Goal: Transaction & Acquisition: Purchase product/service

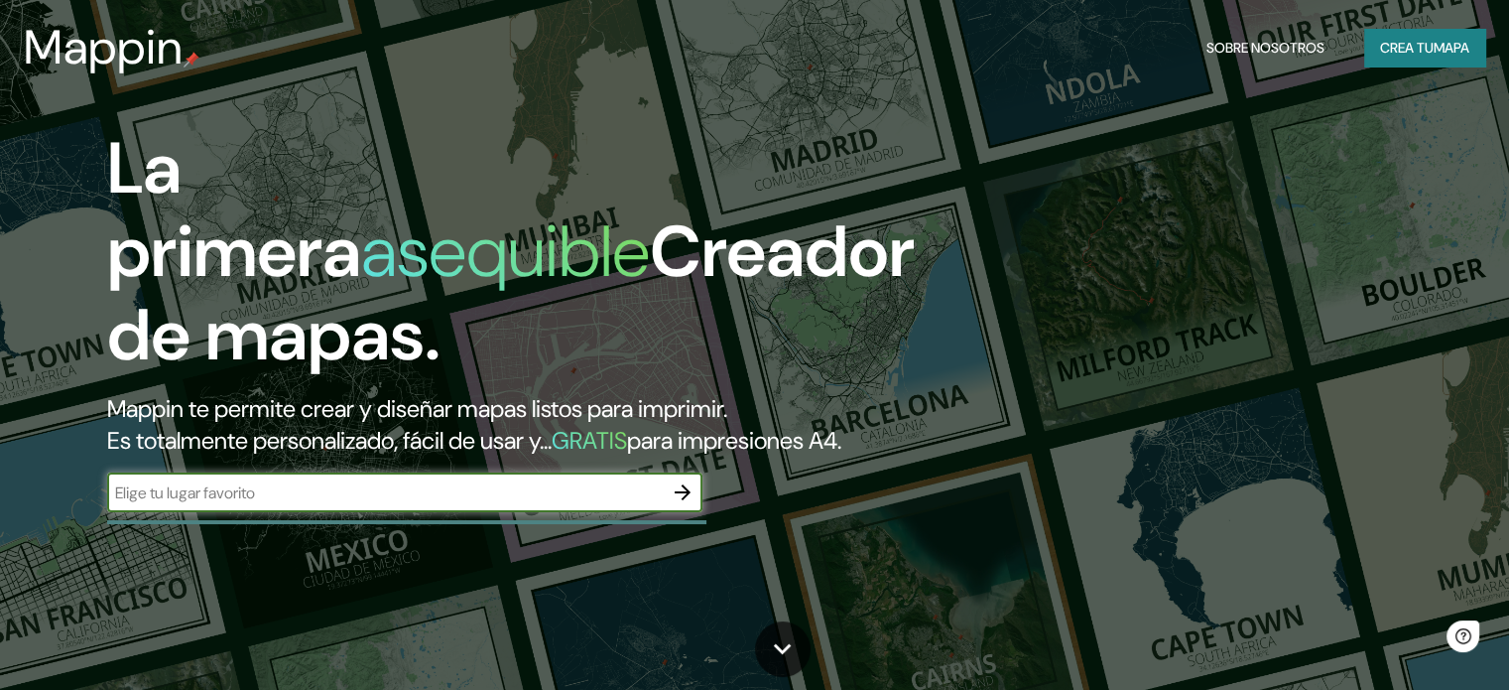
click at [683, 500] on icon "button" at bounding box center [683, 492] width 16 height 16
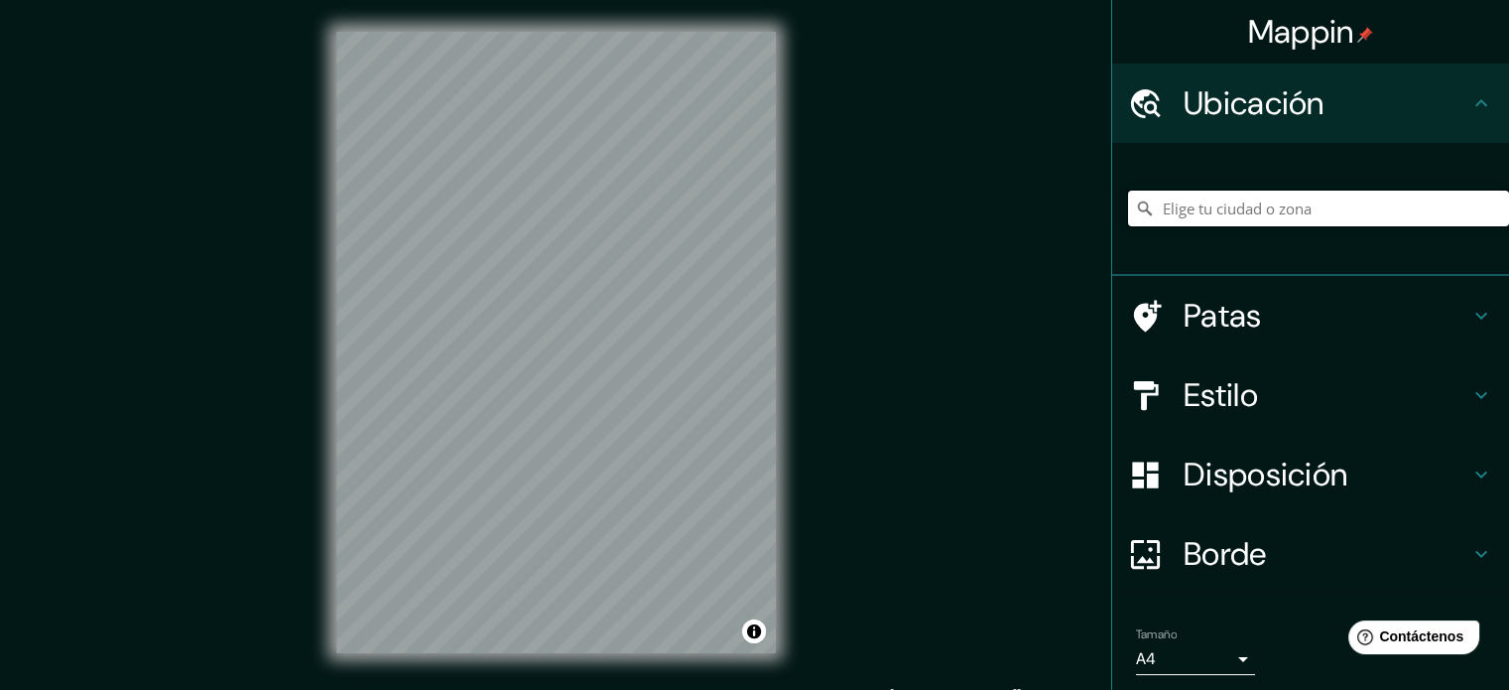
click at [1205, 198] on input "Elige tu ciudad o zona" at bounding box center [1318, 208] width 381 height 36
click at [1195, 214] on input "Elige tu ciudad o zona" at bounding box center [1318, 208] width 381 height 36
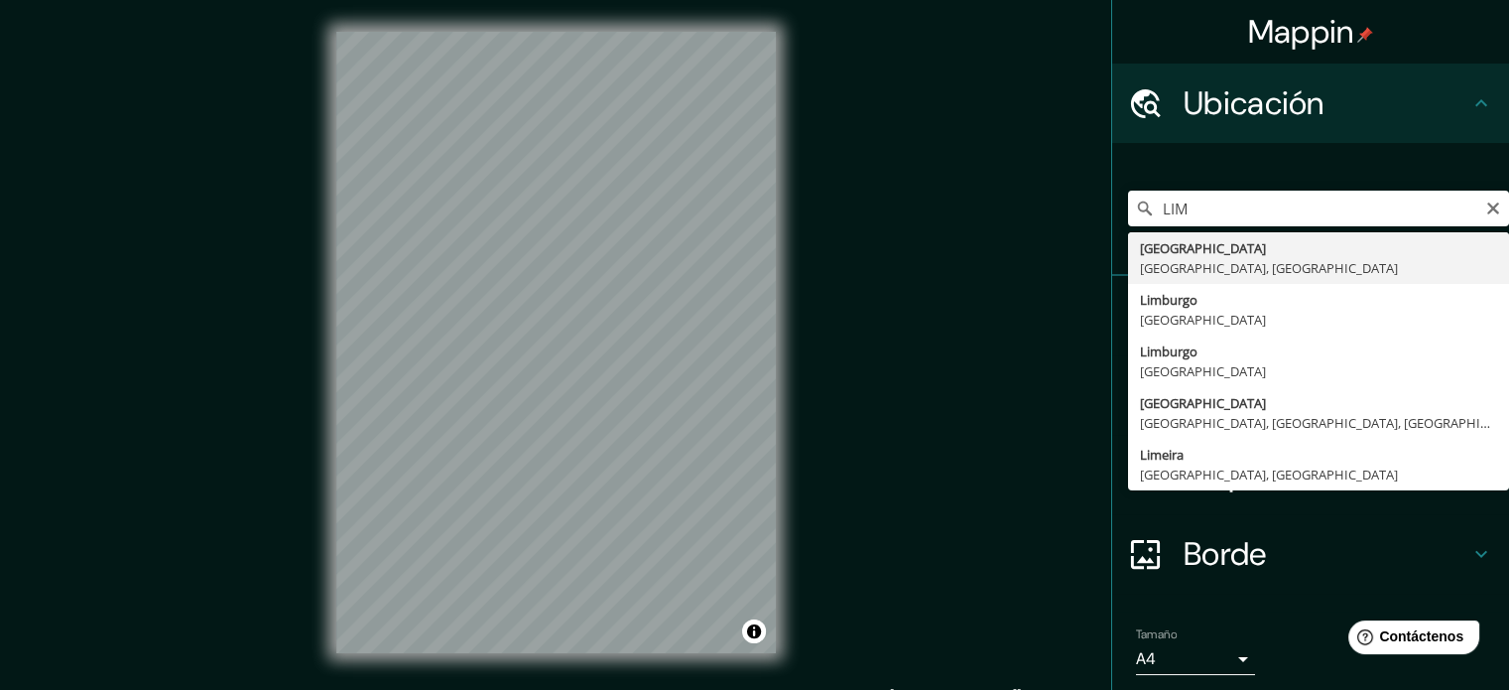
type input "[GEOGRAPHIC_DATA], [GEOGRAPHIC_DATA], [GEOGRAPHIC_DATA]"
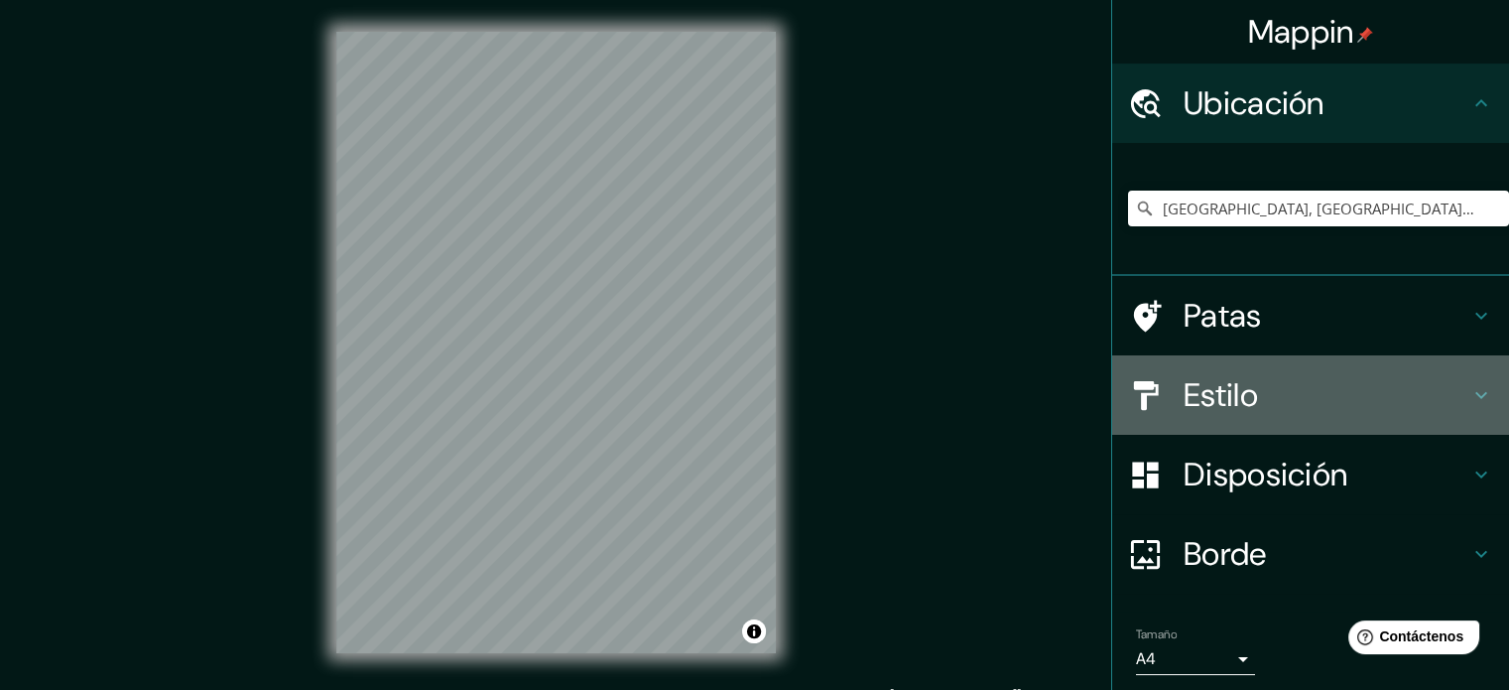
click at [1195, 394] on font "Estilo" at bounding box center [1221, 395] width 74 height 42
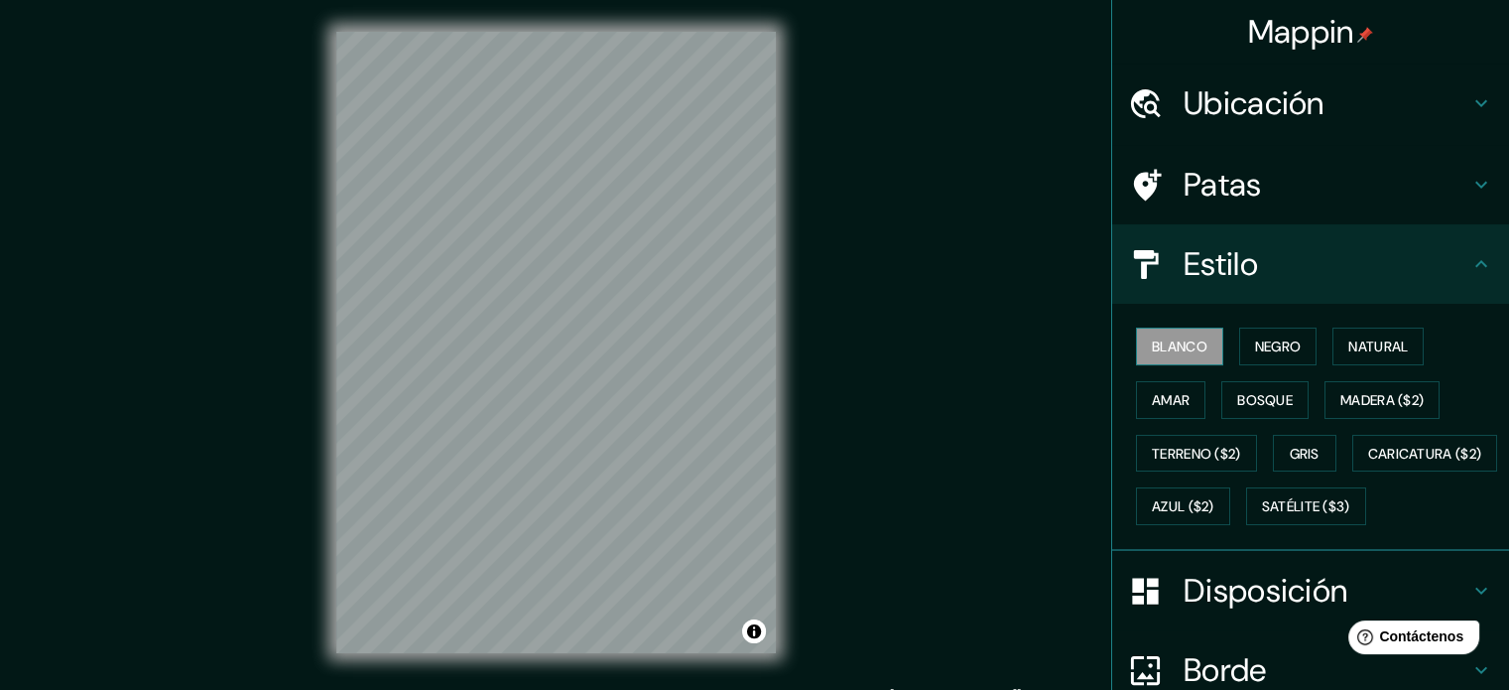
click at [1173, 338] on font "Blanco" at bounding box center [1180, 346] width 56 height 18
click at [1198, 179] on font "Patas" at bounding box center [1223, 185] width 78 height 42
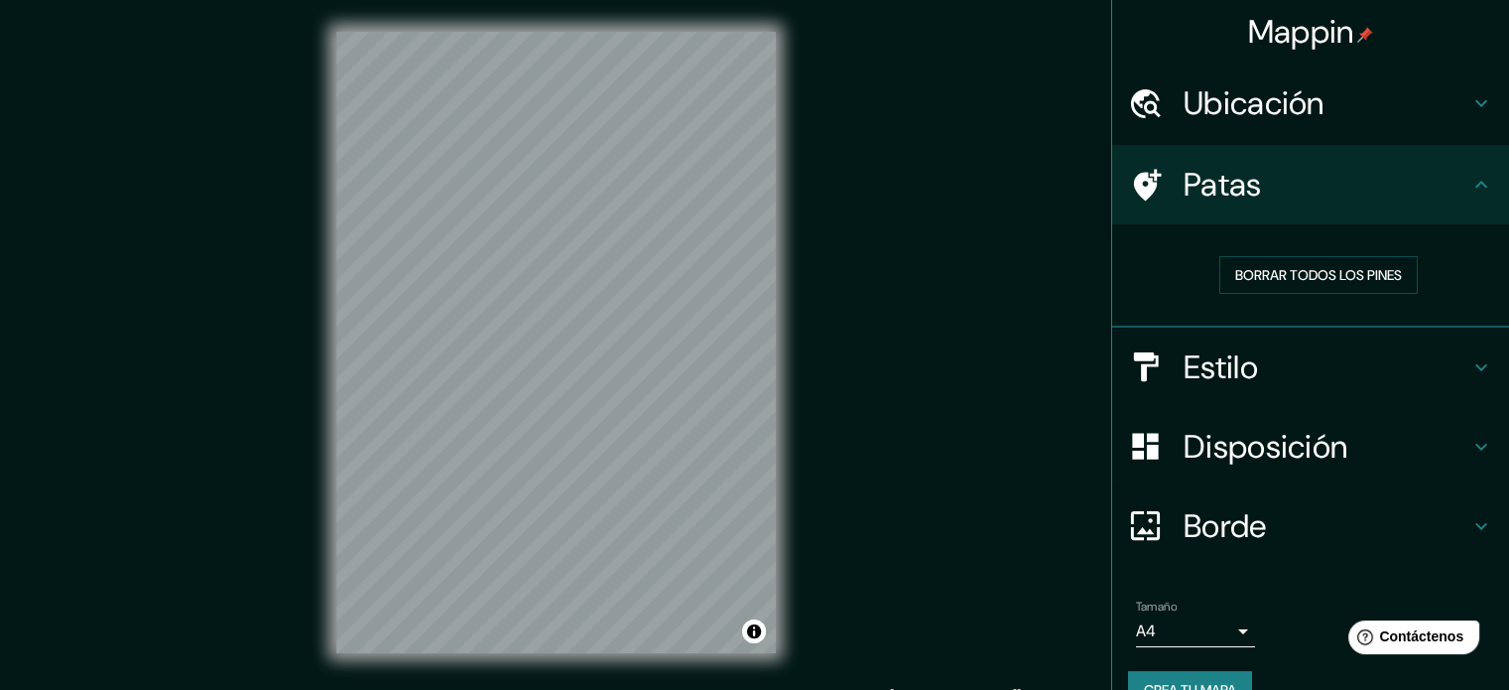
click at [1198, 455] on font "Disposición" at bounding box center [1266, 447] width 164 height 42
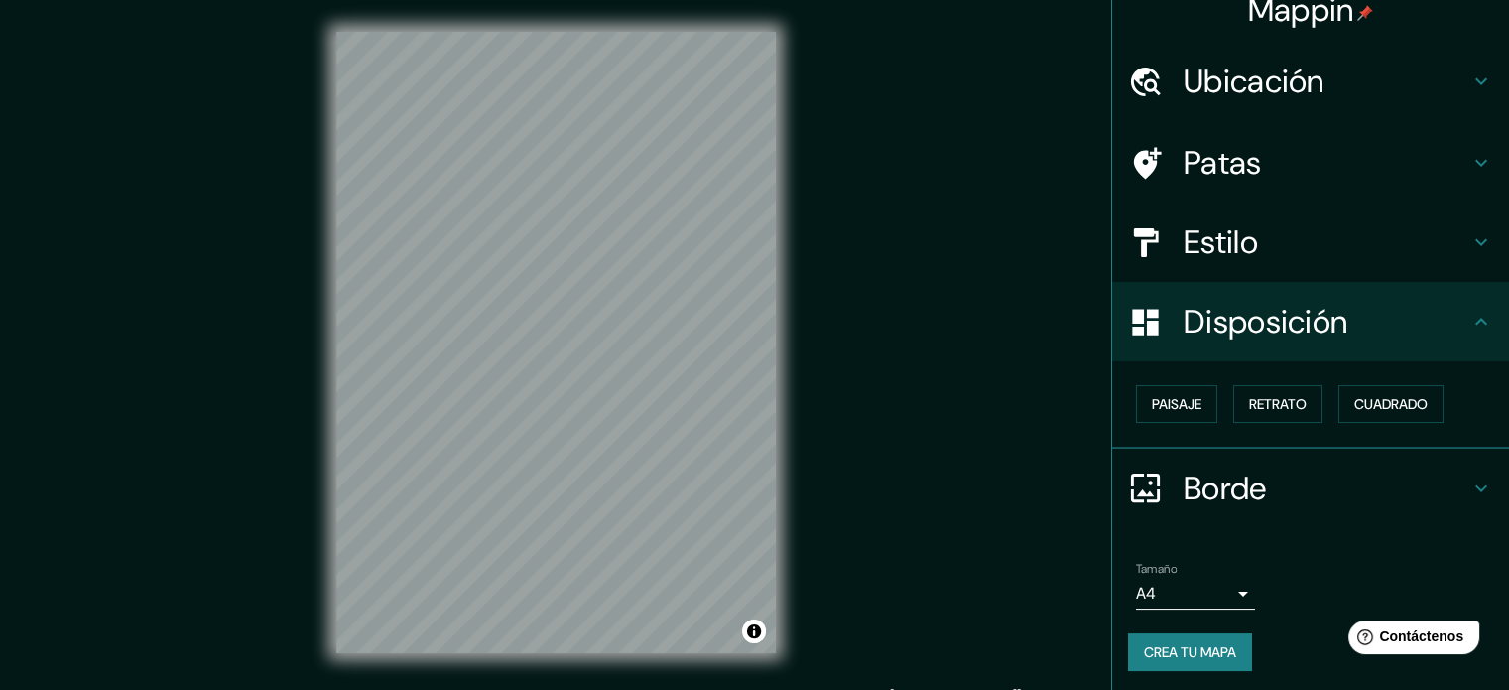
scroll to position [24, 0]
click at [1206, 493] on font "Borde" at bounding box center [1225, 486] width 83 height 42
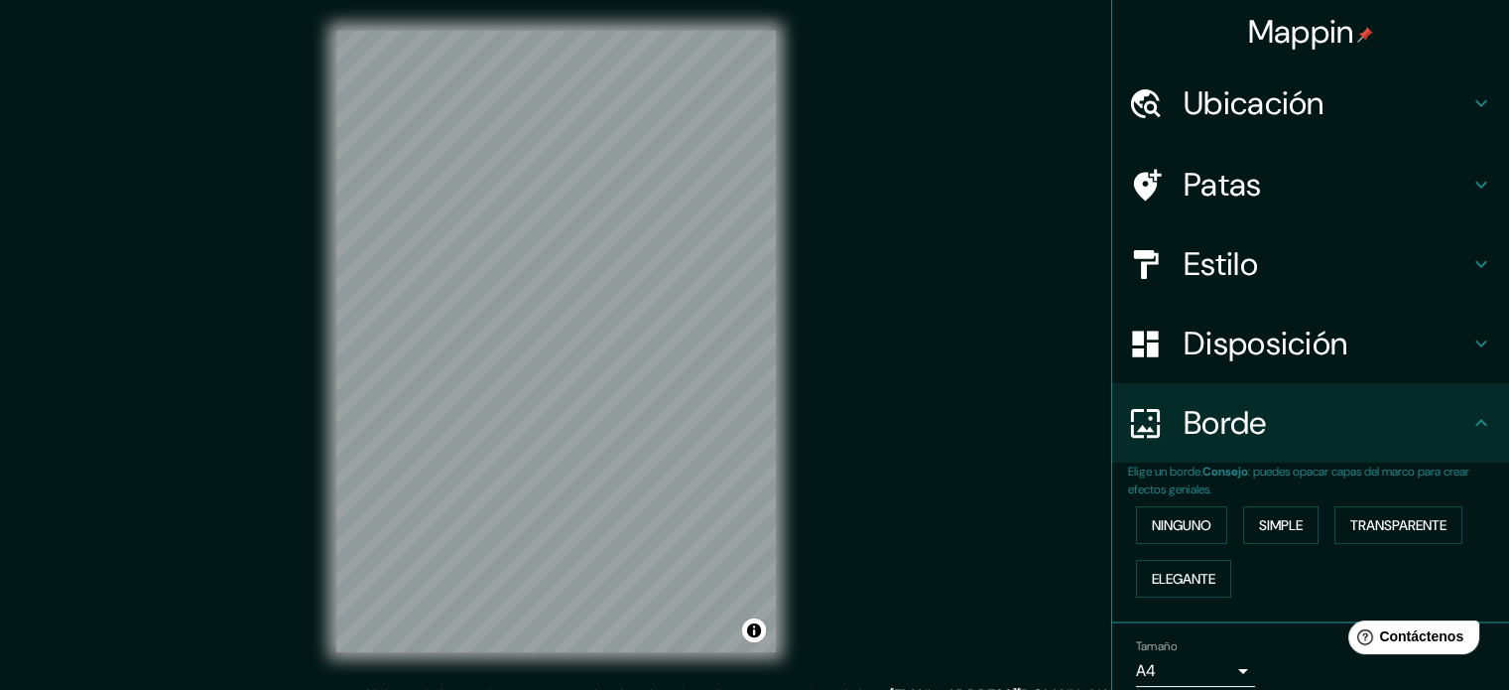
scroll to position [0, 0]
